Goal: Task Accomplishment & Management: Complete application form

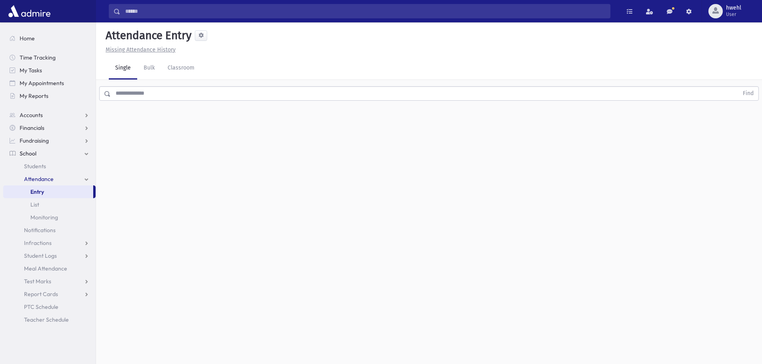
click at [165, 93] on input "text" at bounding box center [425, 93] width 628 height 14
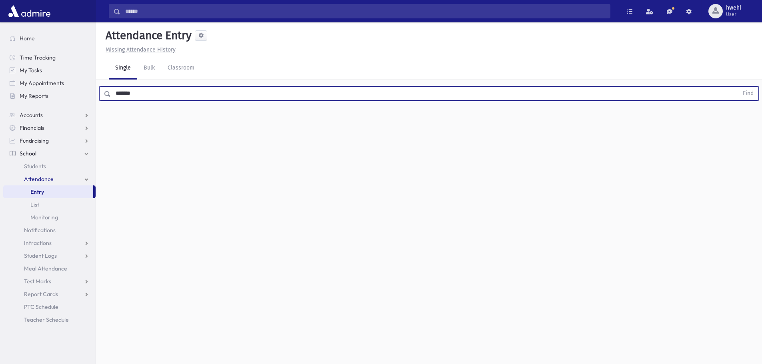
click at [738, 87] on button "Find" at bounding box center [748, 94] width 20 height 14
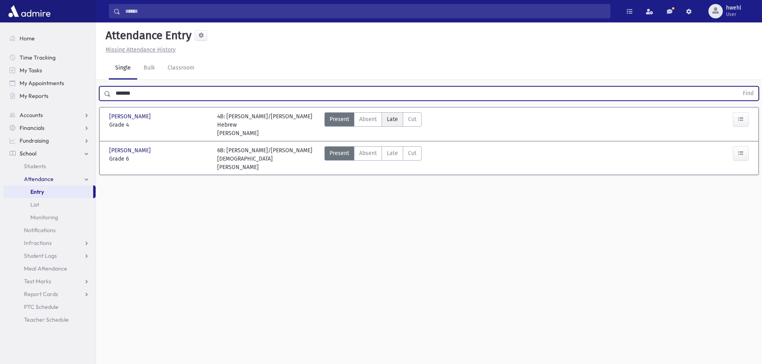
click at [396, 119] on span "Late" at bounding box center [392, 119] width 11 height 8
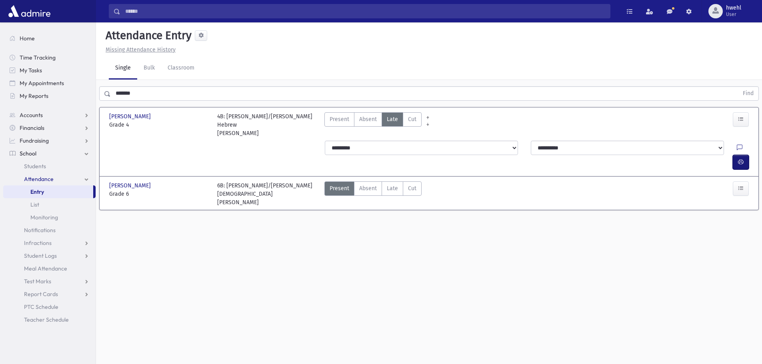
click at [744, 155] on button "button" at bounding box center [741, 162] width 16 height 14
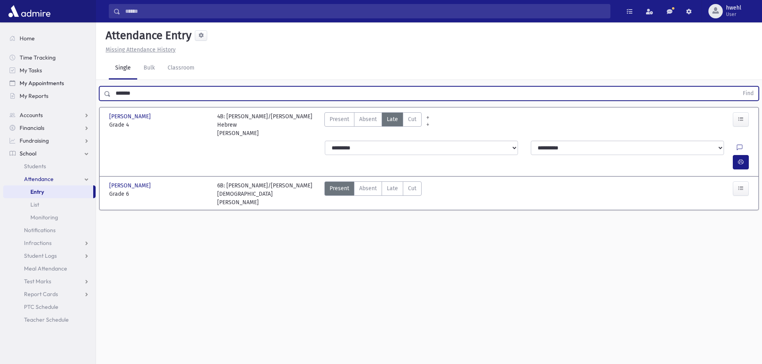
drag, startPoint x: 161, startPoint y: 94, endPoint x: 92, endPoint y: 86, distance: 69.7
click at [92, 86] on div "Search Results All Accounts" at bounding box center [381, 191] width 762 height 382
click at [738, 87] on button "Find" at bounding box center [748, 94] width 20 height 14
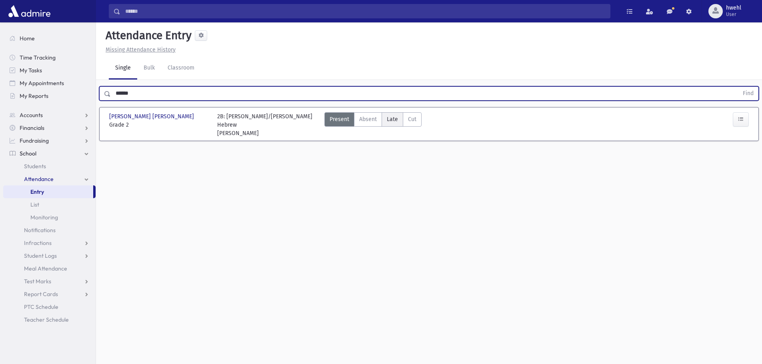
click at [388, 121] on span "Late" at bounding box center [392, 119] width 11 height 8
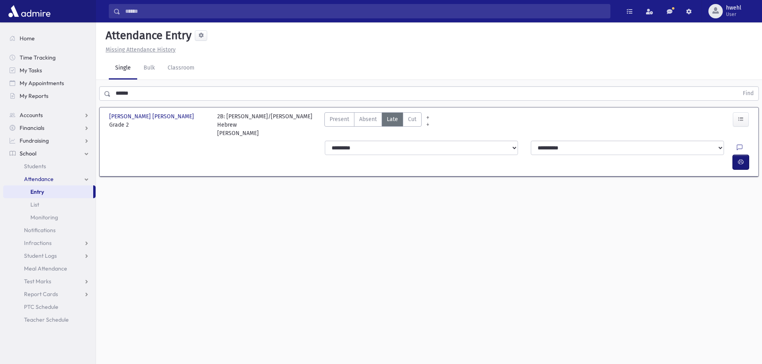
click at [739, 159] on icon "button" at bounding box center [741, 162] width 6 height 7
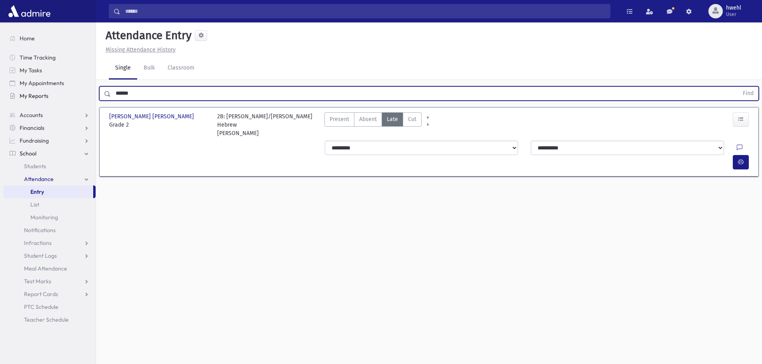
drag, startPoint x: 172, startPoint y: 92, endPoint x: 82, endPoint y: 90, distance: 89.6
click at [82, 90] on div "Search Results All Accounts" at bounding box center [381, 191] width 762 height 382
click at [738, 87] on button "Find" at bounding box center [748, 94] width 20 height 14
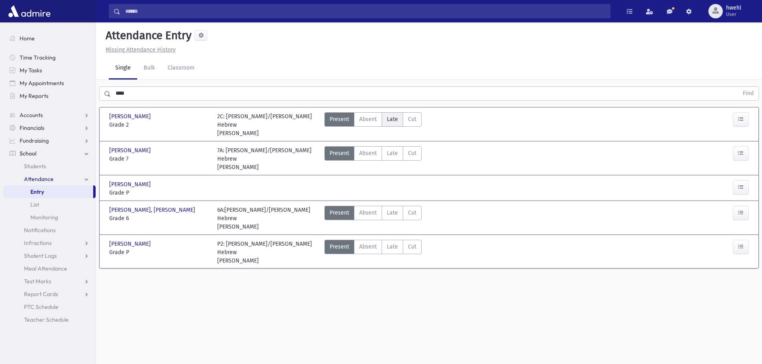
click at [395, 120] on span "Late" at bounding box center [392, 119] width 11 height 8
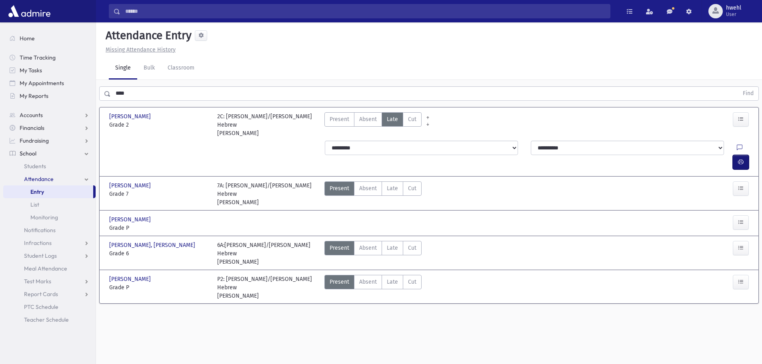
click at [738, 159] on icon "button" at bounding box center [741, 162] width 6 height 7
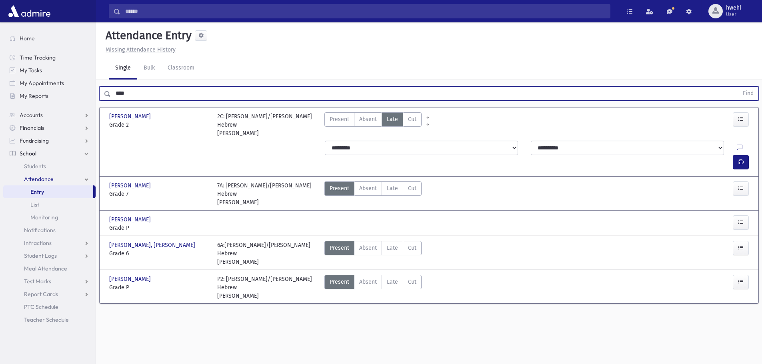
drag, startPoint x: 132, startPoint y: 94, endPoint x: 112, endPoint y: 92, distance: 20.5
click at [112, 92] on input "****" at bounding box center [425, 93] width 628 height 14
click at [738, 87] on button "Find" at bounding box center [748, 94] width 20 height 14
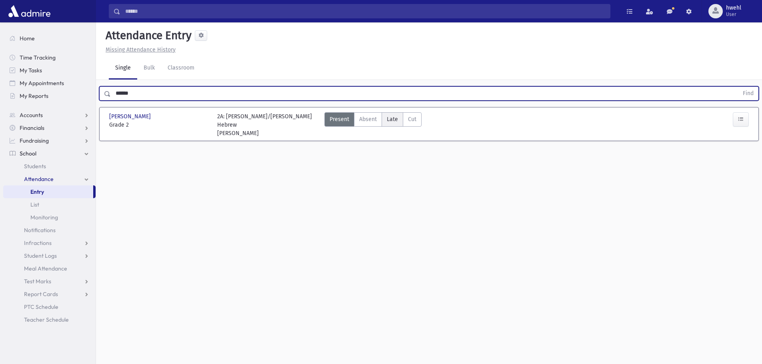
click at [392, 118] on span "Late" at bounding box center [392, 119] width 11 height 8
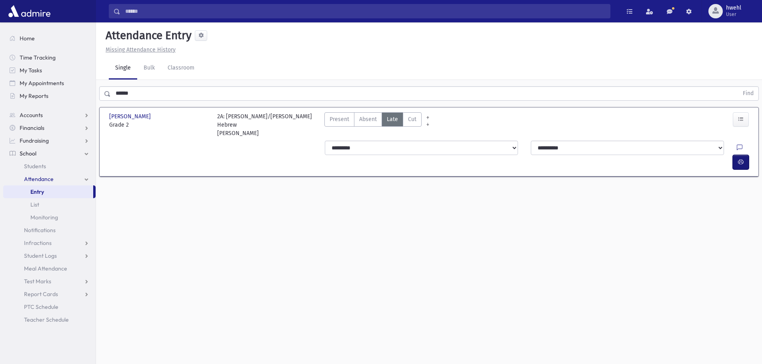
click at [742, 159] on icon "button" at bounding box center [741, 162] width 6 height 7
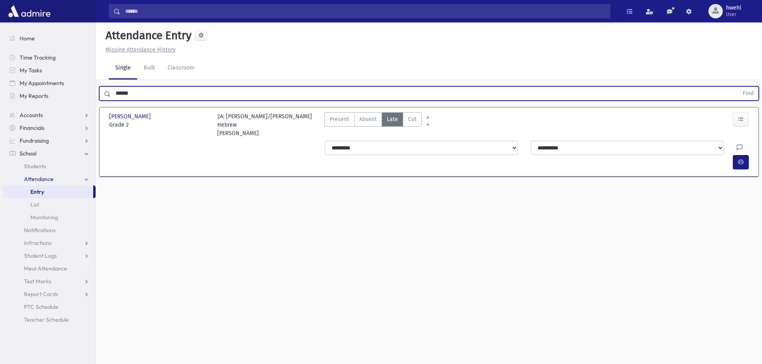
drag, startPoint x: 144, startPoint y: 96, endPoint x: 98, endPoint y: 84, distance: 47.3
click at [98, 84] on div "****** Find" at bounding box center [429, 92] width 666 height 24
click at [738, 87] on button "Find" at bounding box center [748, 94] width 20 height 14
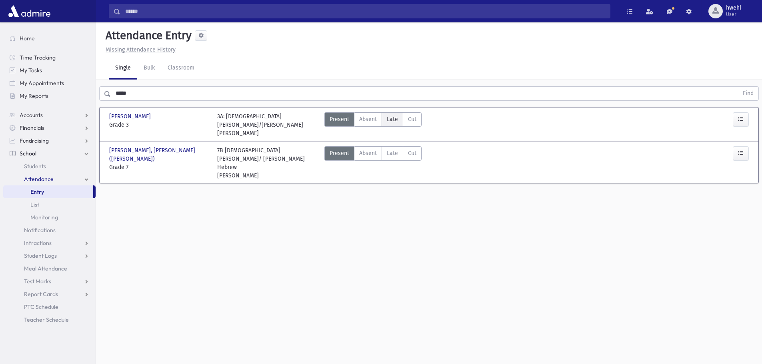
click at [392, 117] on span "Late" at bounding box center [392, 119] width 11 height 8
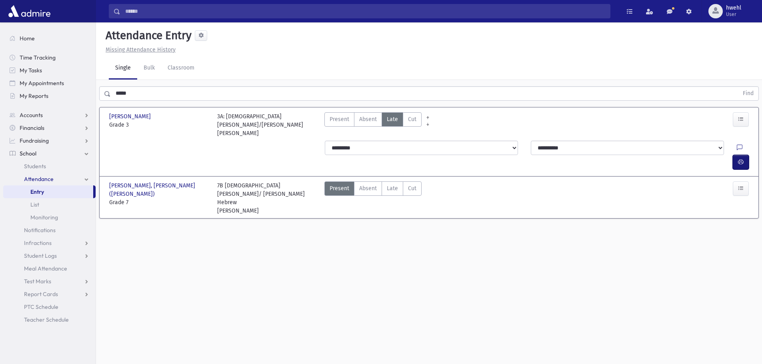
click at [736, 155] on button "button" at bounding box center [741, 162] width 16 height 14
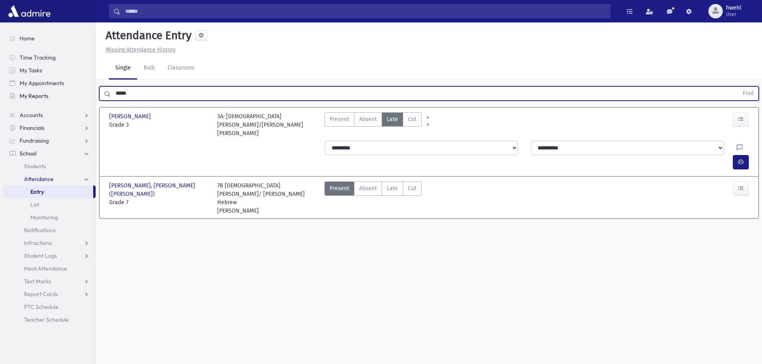
drag, startPoint x: 180, startPoint y: 95, endPoint x: 87, endPoint y: 94, distance: 93.2
click at [87, 94] on div "Search Results All Accounts" at bounding box center [381, 191] width 762 height 382
click at [738, 87] on button "Find" at bounding box center [748, 94] width 20 height 14
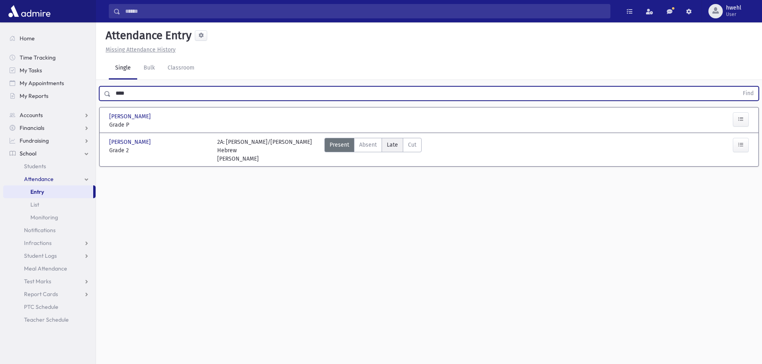
click at [388, 146] on span "Late" at bounding box center [392, 145] width 11 height 8
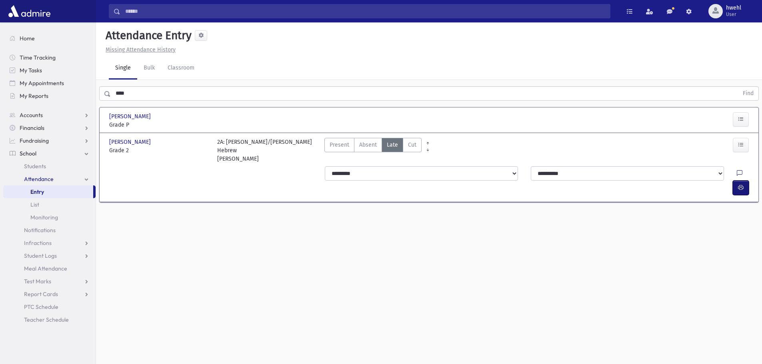
click at [734, 181] on button "button" at bounding box center [741, 188] width 16 height 14
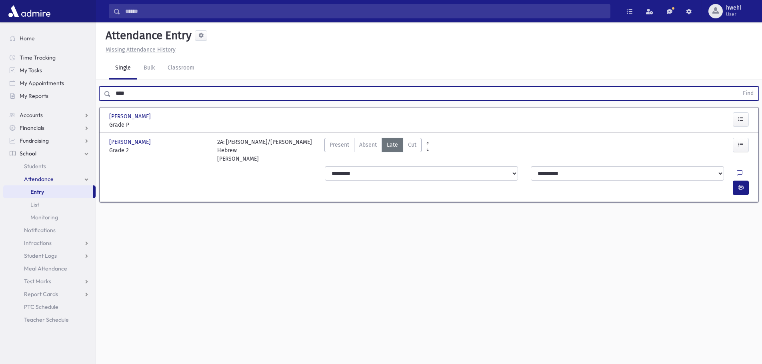
drag, startPoint x: 188, startPoint y: 99, endPoint x: 114, endPoint y: 90, distance: 74.1
click at [114, 90] on input "****" at bounding box center [425, 93] width 628 height 14
click at [738, 87] on button "Find" at bounding box center [748, 94] width 20 height 14
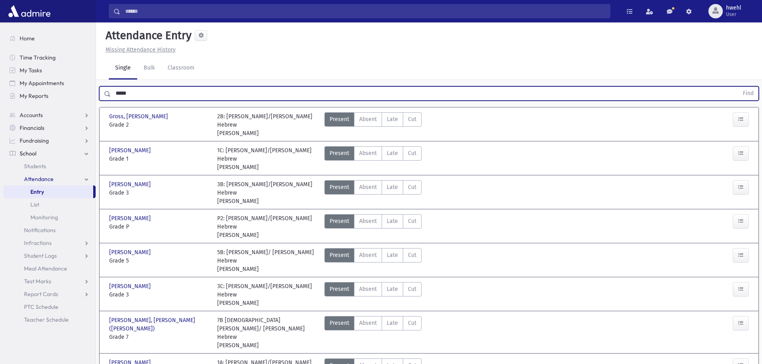
click at [738, 87] on button "Find" at bounding box center [748, 94] width 20 height 14
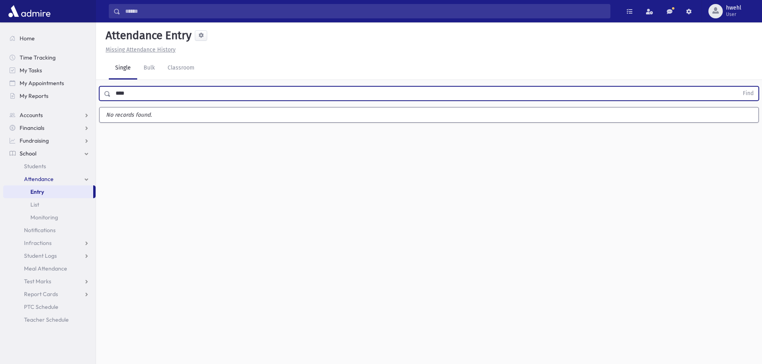
click at [738, 87] on button "Find" at bounding box center [748, 94] width 20 height 14
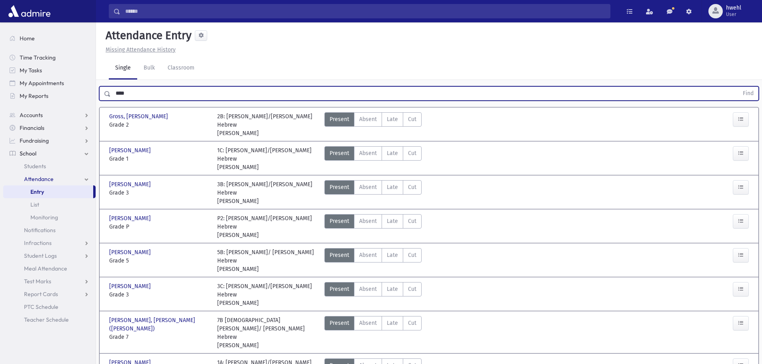
scroll to position [18, 0]
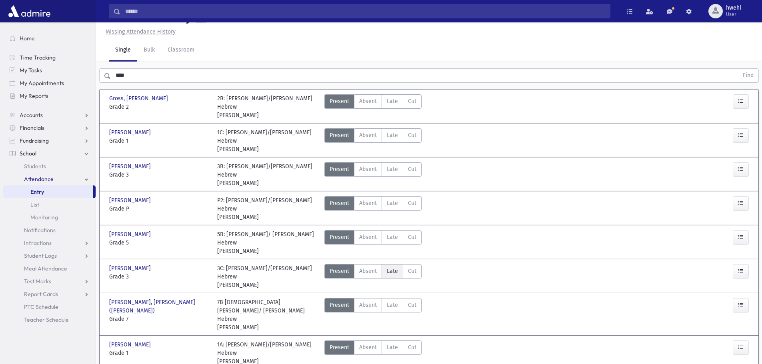
click at [387, 267] on span "Late" at bounding box center [392, 271] width 11 height 8
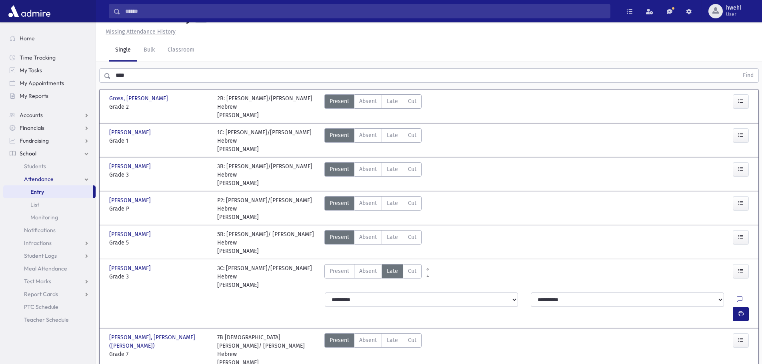
click at [746, 307] on button "button" at bounding box center [741, 314] width 16 height 14
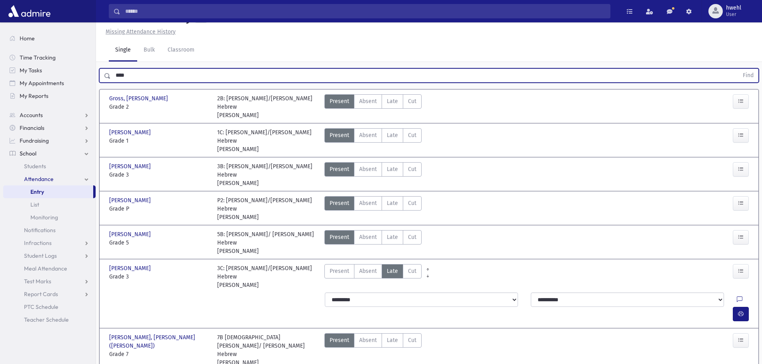
drag, startPoint x: 142, startPoint y: 77, endPoint x: 105, endPoint y: 79, distance: 37.6
click at [105, 79] on div "**** Find" at bounding box center [429, 75] width 660 height 14
click at [738, 69] on button "Find" at bounding box center [748, 76] width 20 height 14
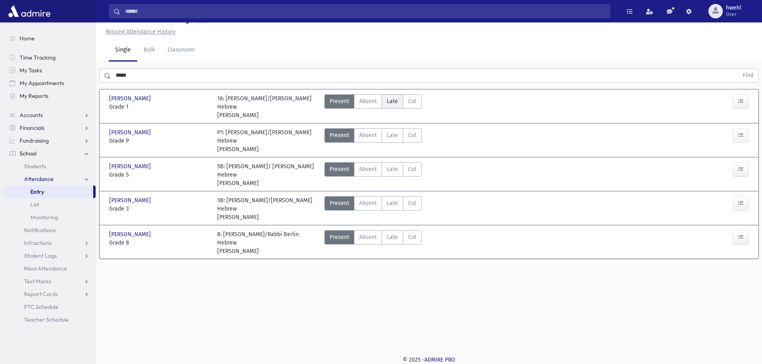
click at [387, 102] on span "Late" at bounding box center [392, 101] width 11 height 8
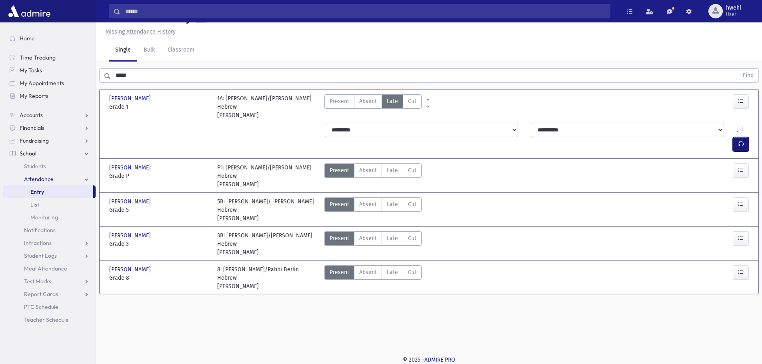
click at [736, 137] on button "button" at bounding box center [741, 144] width 16 height 14
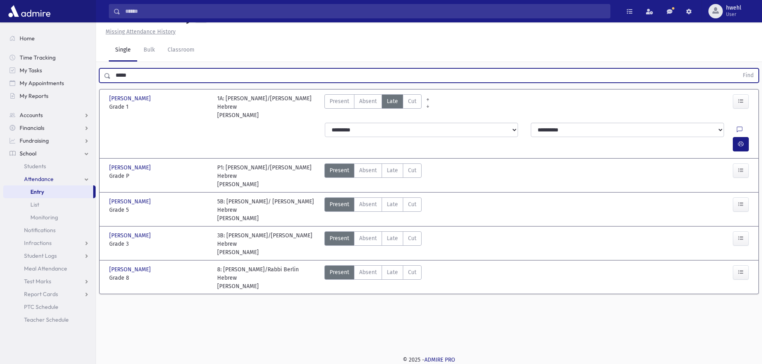
drag, startPoint x: 159, startPoint y: 71, endPoint x: 99, endPoint y: 67, distance: 60.1
click at [99, 67] on div "***** Find" at bounding box center [429, 74] width 666 height 24
click at [738, 69] on button "Find" at bounding box center [748, 76] width 20 height 14
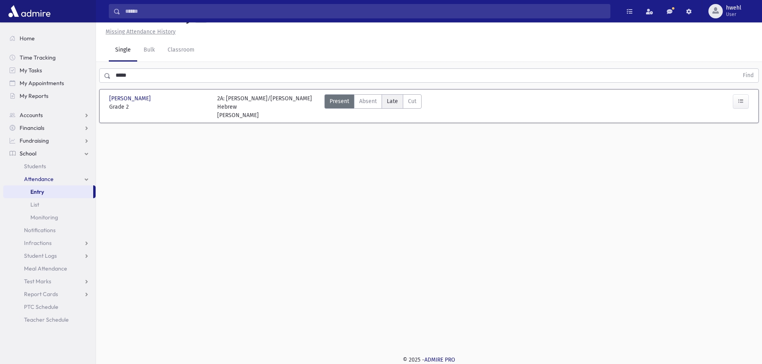
click at [390, 104] on span "Late" at bounding box center [392, 101] width 11 height 8
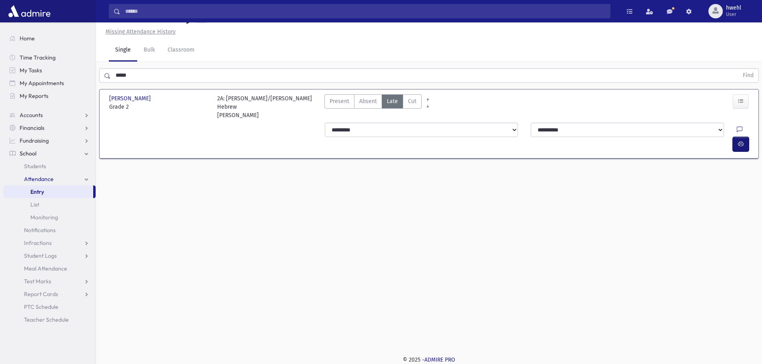
click at [741, 141] on icon "button" at bounding box center [741, 144] width 6 height 7
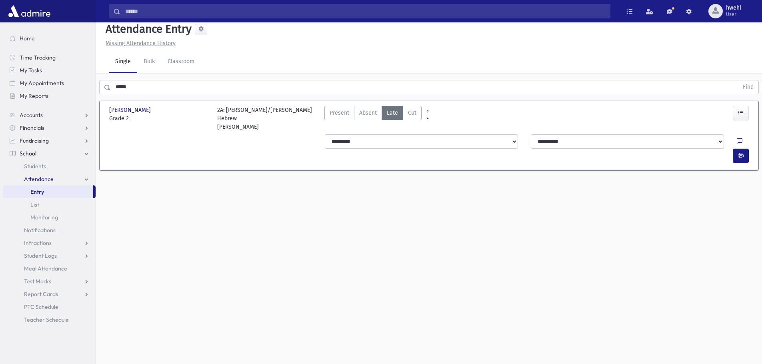
scroll to position [0, 0]
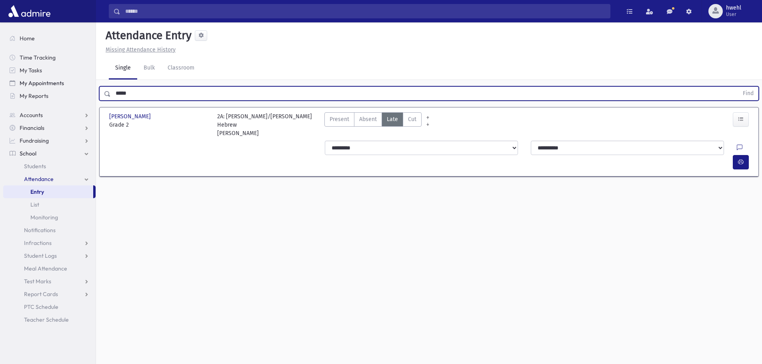
drag, startPoint x: 140, startPoint y: 96, endPoint x: 92, endPoint y: 83, distance: 49.7
click at [92, 83] on div "Search Results All Accounts" at bounding box center [381, 191] width 762 height 382
click at [738, 87] on button "Find" at bounding box center [748, 94] width 20 height 14
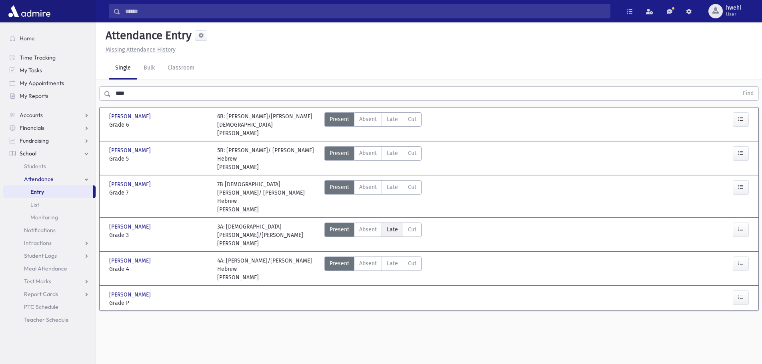
click at [399, 223] on label "Late Late" at bounding box center [393, 230] width 22 height 14
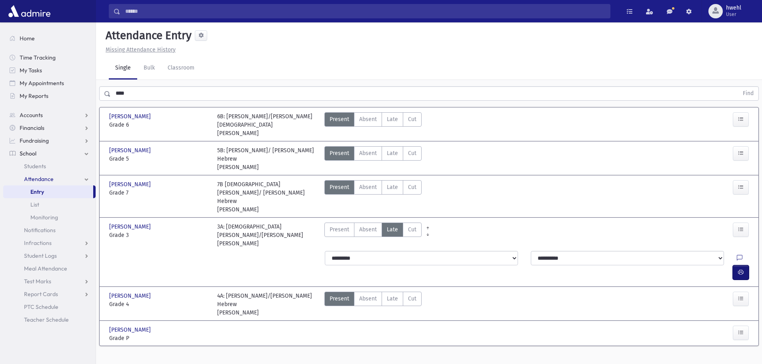
click at [740, 269] on icon "button" at bounding box center [741, 272] width 6 height 7
drag, startPoint x: 159, startPoint y: 101, endPoint x: 156, endPoint y: 97, distance: 4.8
click at [157, 98] on div "**** Find" at bounding box center [429, 92] width 666 height 24
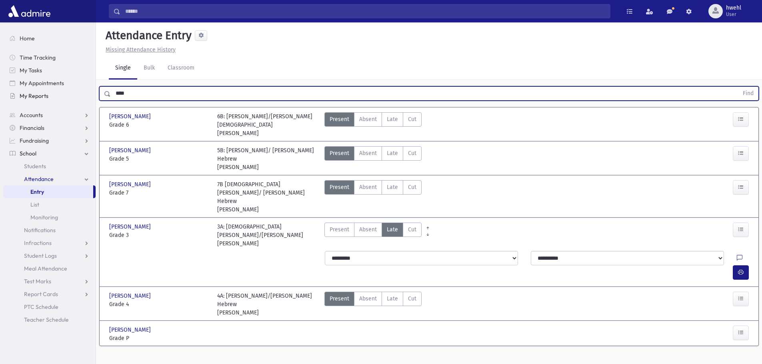
drag, startPoint x: 156, startPoint y: 92, endPoint x: 95, endPoint y: 90, distance: 60.9
click at [95, 90] on div "Search Results All Accounts" at bounding box center [381, 191] width 762 height 382
click at [738, 87] on button "Find" at bounding box center [748, 94] width 20 height 14
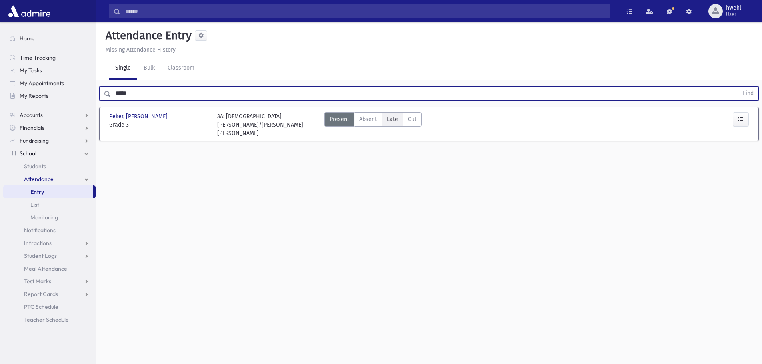
click at [390, 121] on span "Late" at bounding box center [392, 119] width 11 height 8
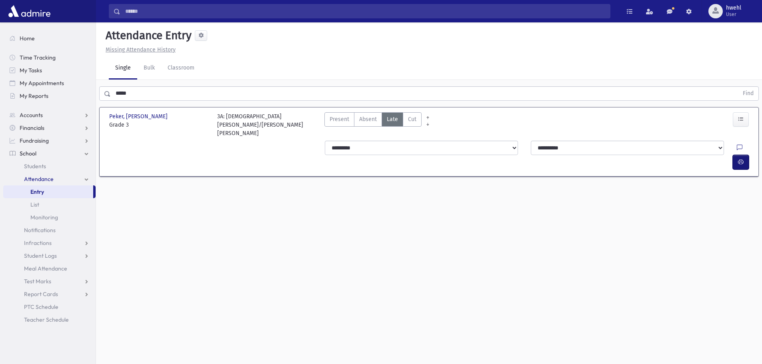
click at [742, 159] on icon "button" at bounding box center [741, 162] width 6 height 7
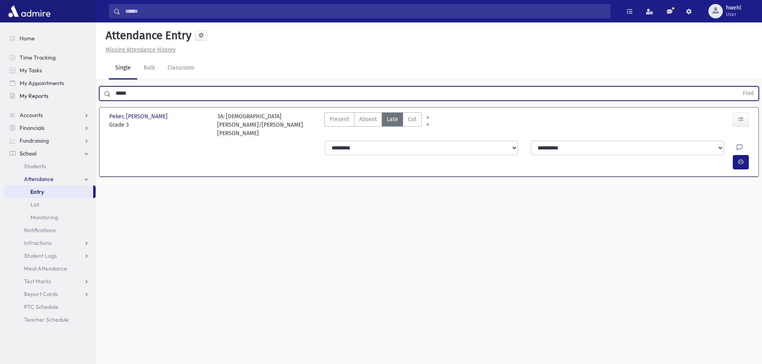
drag, startPoint x: 135, startPoint y: 92, endPoint x: 74, endPoint y: 94, distance: 61.2
click at [78, 95] on div "Search Results All Accounts" at bounding box center [381, 191] width 762 height 382
click at [738, 87] on button "Find" at bounding box center [748, 94] width 20 height 14
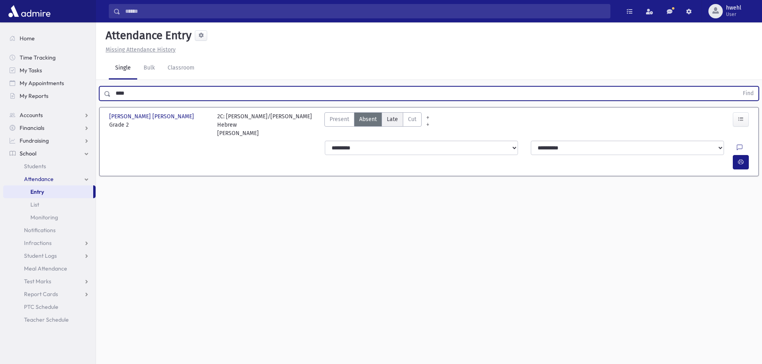
click at [392, 116] on span "Late" at bounding box center [392, 119] width 11 height 8
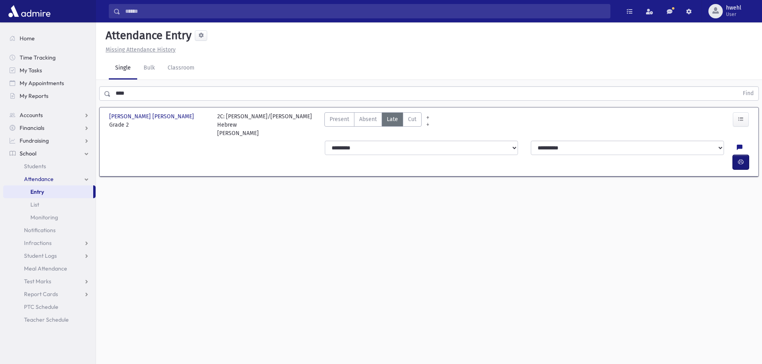
click at [744, 155] on button "button" at bounding box center [741, 162] width 16 height 14
drag, startPoint x: 141, startPoint y: 93, endPoint x: 65, endPoint y: 106, distance: 76.7
click at [64, 105] on div "Search Results All Accounts" at bounding box center [381, 191] width 762 height 382
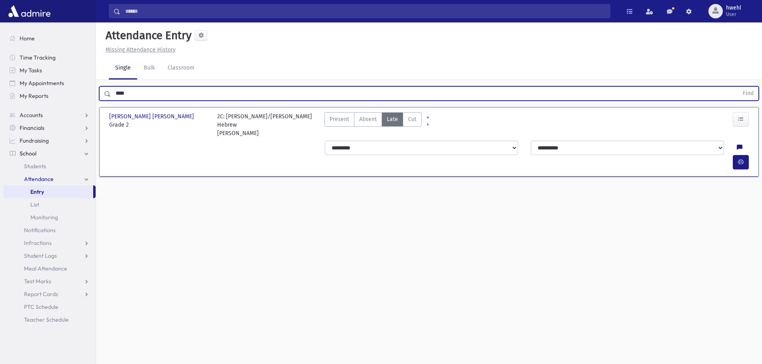
click at [738, 87] on button "Find" at bounding box center [748, 94] width 20 height 14
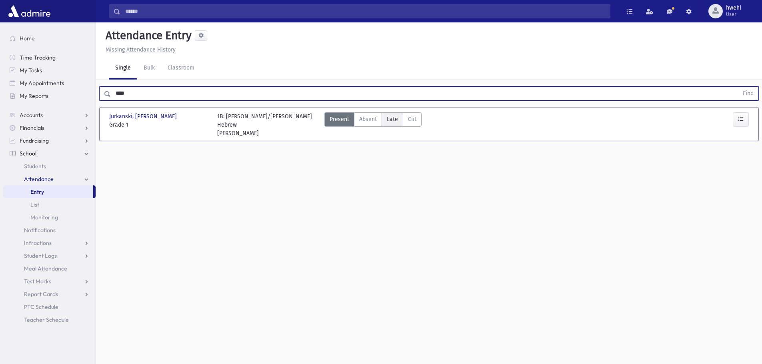
click at [396, 116] on span "Late" at bounding box center [392, 119] width 11 height 8
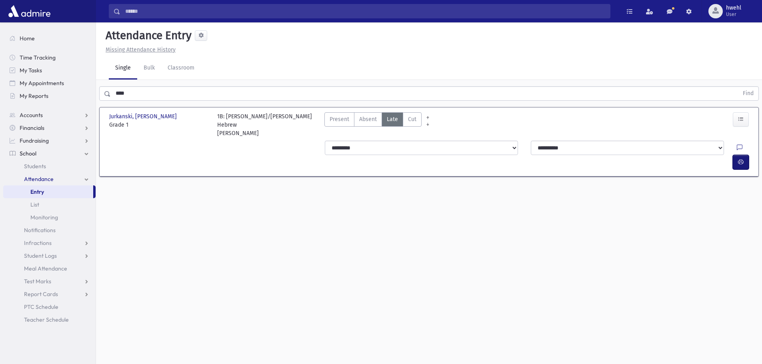
click at [737, 155] on button "button" at bounding box center [741, 162] width 16 height 14
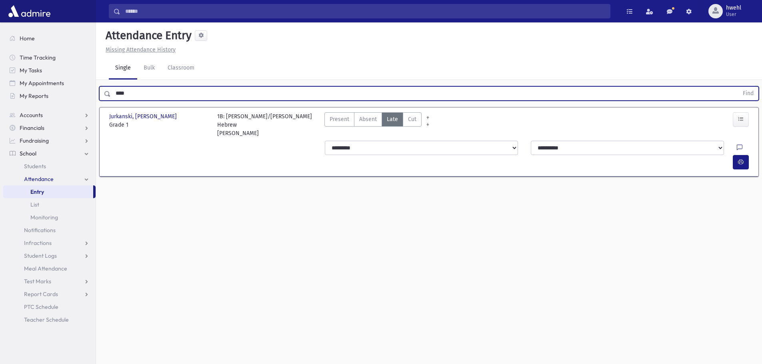
drag, startPoint x: 134, startPoint y: 94, endPoint x: 102, endPoint y: 95, distance: 32.4
click at [102, 95] on div "**** Find" at bounding box center [429, 93] width 660 height 14
click at [738, 87] on button "Find" at bounding box center [748, 94] width 20 height 14
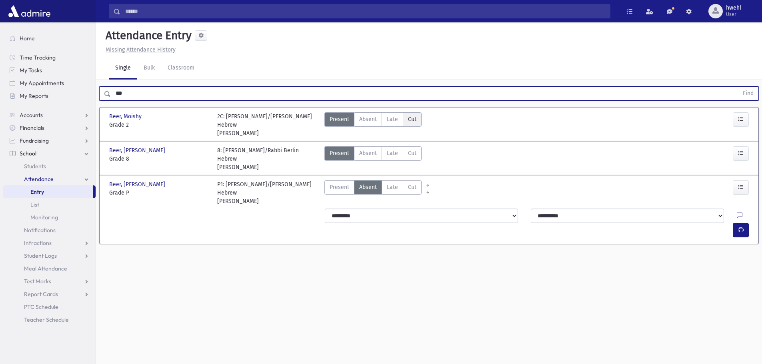
click at [403, 125] on label "Cut Cut" at bounding box center [412, 119] width 19 height 14
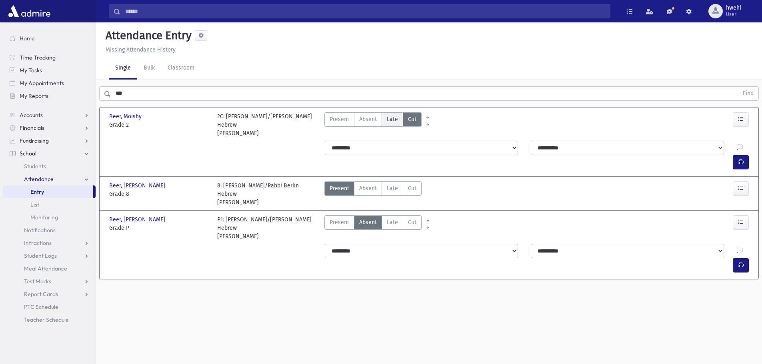
click at [400, 121] on label "Late Late" at bounding box center [393, 119] width 22 height 14
click at [748, 155] on button "button" at bounding box center [741, 162] width 16 height 14
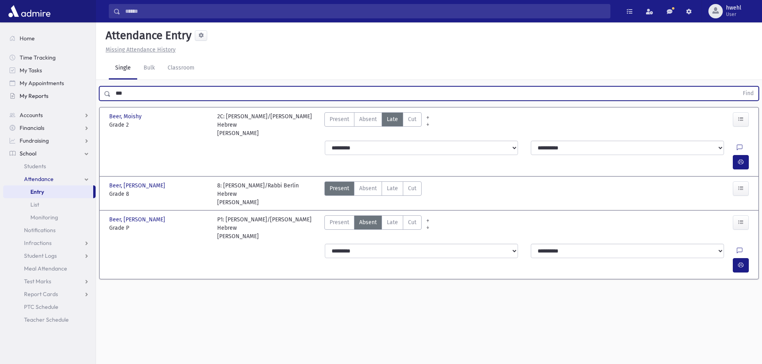
drag, startPoint x: 117, startPoint y: 96, endPoint x: 93, endPoint y: 98, distance: 24.2
click at [93, 97] on div "Search Results All Accounts" at bounding box center [381, 191] width 762 height 382
click at [738, 87] on button "Find" at bounding box center [748, 94] width 20 height 14
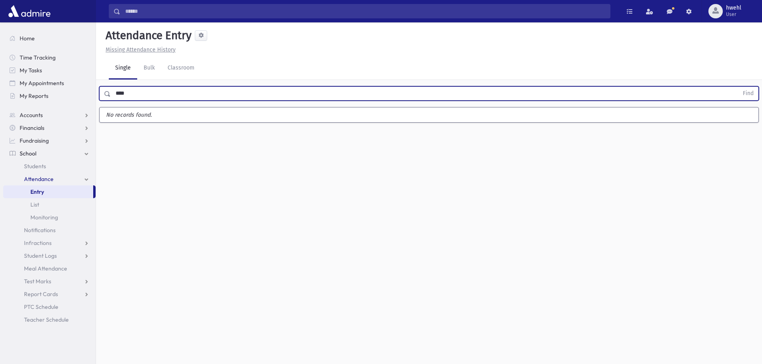
click at [738, 87] on button "Find" at bounding box center [748, 94] width 20 height 14
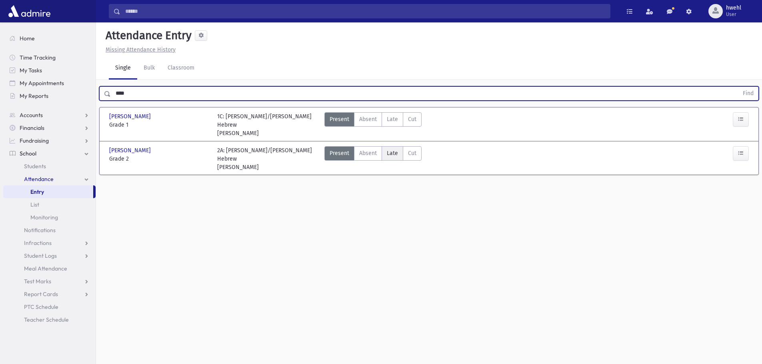
click at [386, 147] on label "Late Late" at bounding box center [393, 153] width 22 height 14
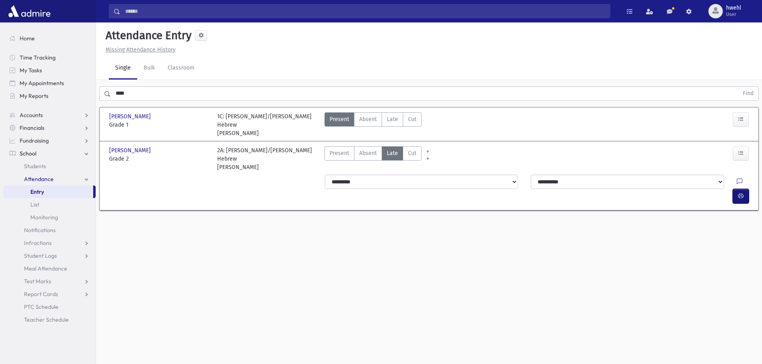
click at [744, 189] on button "button" at bounding box center [741, 196] width 16 height 14
drag, startPoint x: 140, startPoint y: 100, endPoint x: 114, endPoint y: 96, distance: 26.8
click at [114, 96] on div "**** Find" at bounding box center [429, 92] width 666 height 24
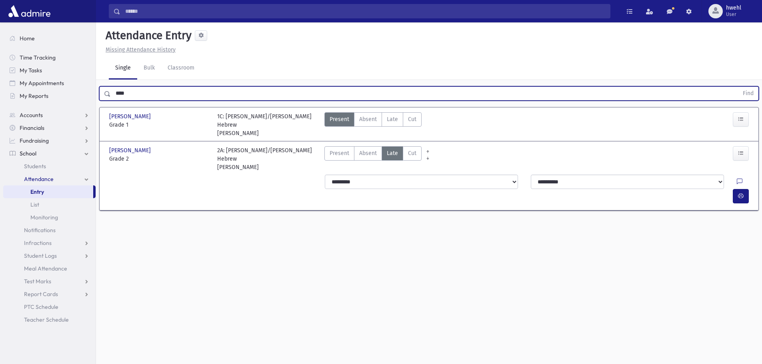
drag, startPoint x: 138, startPoint y: 93, endPoint x: 112, endPoint y: 91, distance: 26.5
click at [112, 91] on input "****" at bounding box center [425, 93] width 628 height 14
click at [738, 87] on button "Find" at bounding box center [748, 94] width 20 height 14
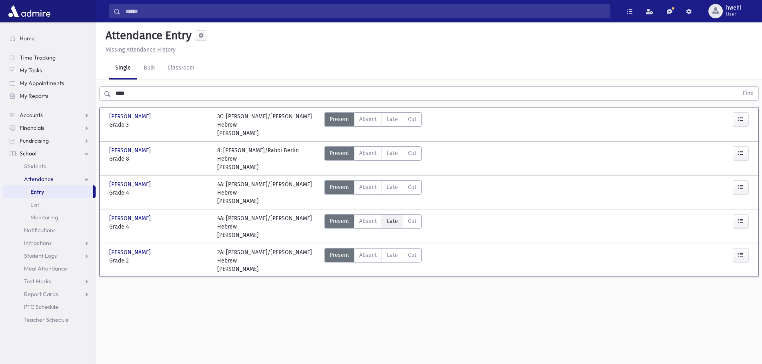
click at [390, 217] on span "Late" at bounding box center [392, 221] width 11 height 8
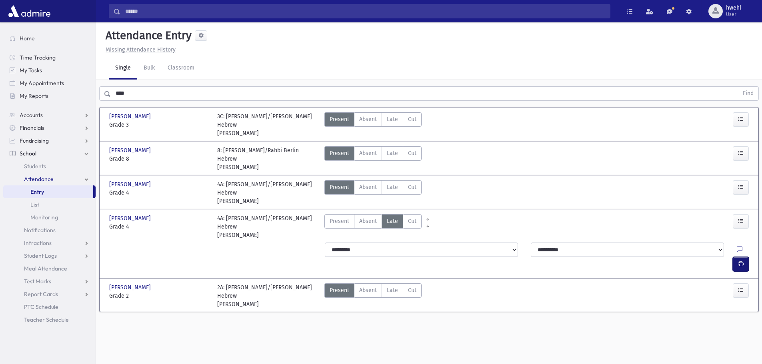
click at [736, 257] on button "button" at bounding box center [741, 264] width 16 height 14
click at [388, 286] on span "Late" at bounding box center [392, 290] width 11 height 8
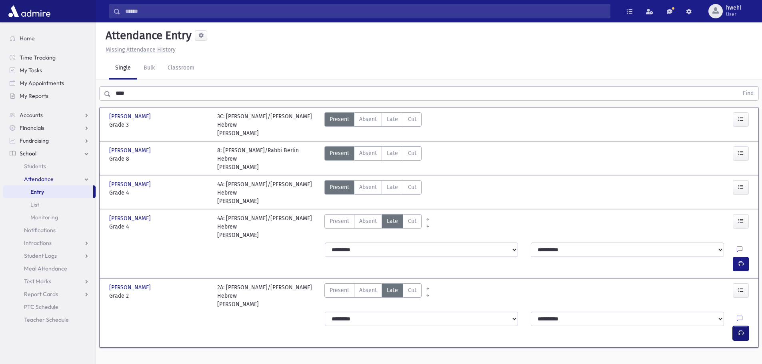
click at [742, 330] on icon "button" at bounding box center [741, 333] width 6 height 7
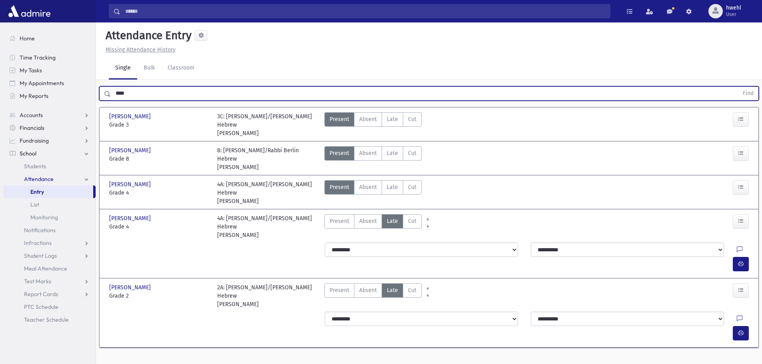
drag, startPoint x: 137, startPoint y: 96, endPoint x: 100, endPoint y: 96, distance: 37.2
click at [100, 96] on div "**** Find" at bounding box center [429, 93] width 660 height 14
click at [738, 87] on button "Find" at bounding box center [748, 94] width 20 height 14
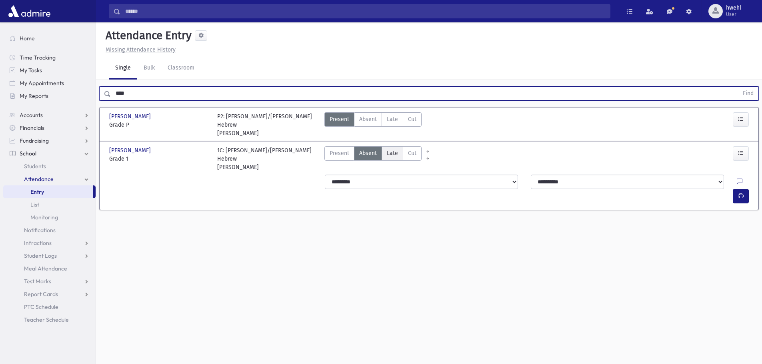
click at [390, 150] on span "Late" at bounding box center [392, 153] width 11 height 8
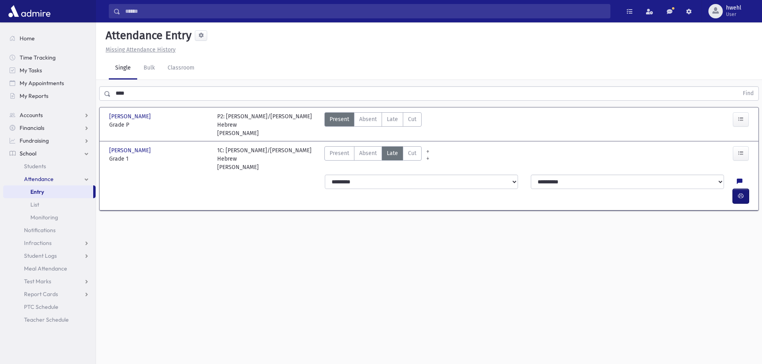
click at [746, 189] on button "button" at bounding box center [741, 196] width 16 height 14
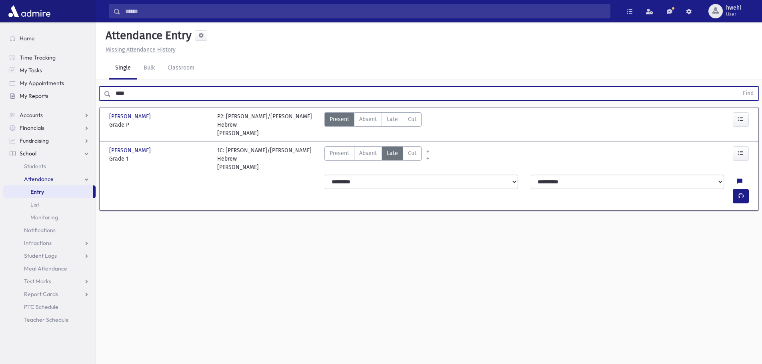
drag, startPoint x: 129, startPoint y: 93, endPoint x: 95, endPoint y: 96, distance: 33.8
click at [97, 96] on div "**** Find" at bounding box center [429, 92] width 666 height 24
click at [738, 87] on button "Find" at bounding box center [748, 94] width 20 height 14
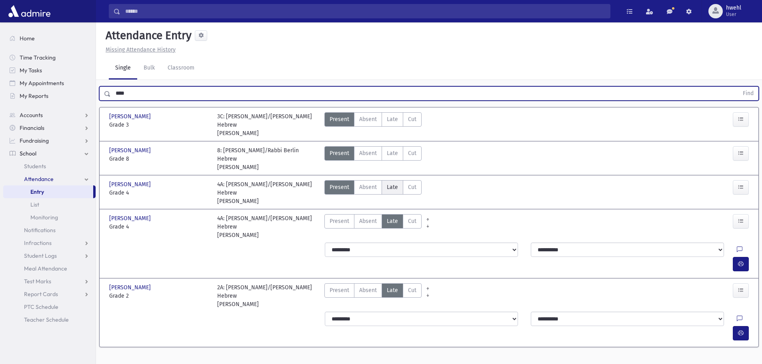
click at [399, 188] on label "Late Late" at bounding box center [393, 187] width 22 height 14
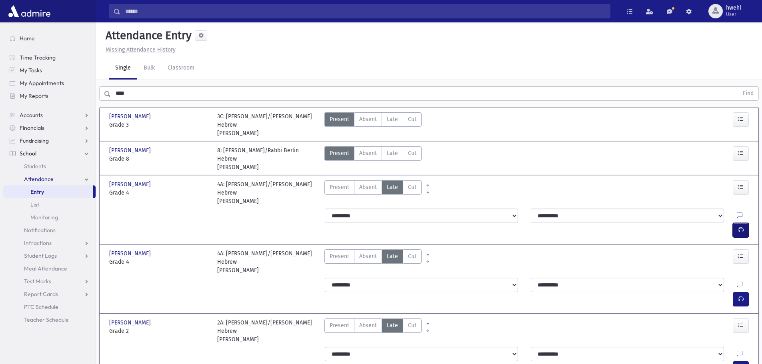
click at [748, 223] on button "button" at bounding box center [741, 230] width 16 height 14
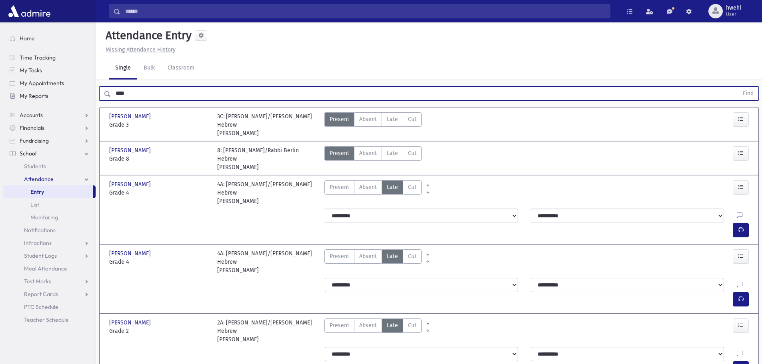
click at [84, 90] on div "Search Results All Accounts" at bounding box center [381, 206] width 762 height 412
type input "*****"
click at [738, 87] on button "Find" at bounding box center [748, 94] width 20 height 14
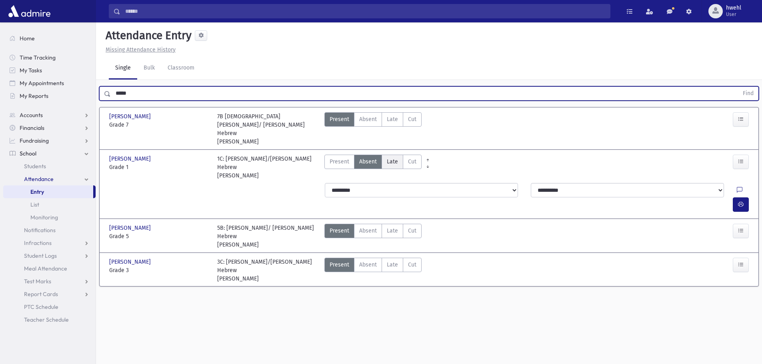
click at [396, 158] on span "Late" at bounding box center [392, 162] width 11 height 8
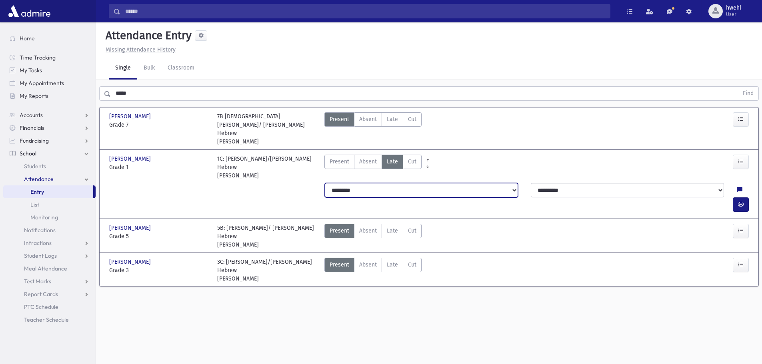
click at [494, 183] on select "**********" at bounding box center [421, 190] width 193 height 14
select select "*******"
click at [325, 183] on select "**********" at bounding box center [421, 190] width 193 height 14
click at [744, 198] on button "button" at bounding box center [741, 205] width 16 height 14
